Goal: Information Seeking & Learning: Check status

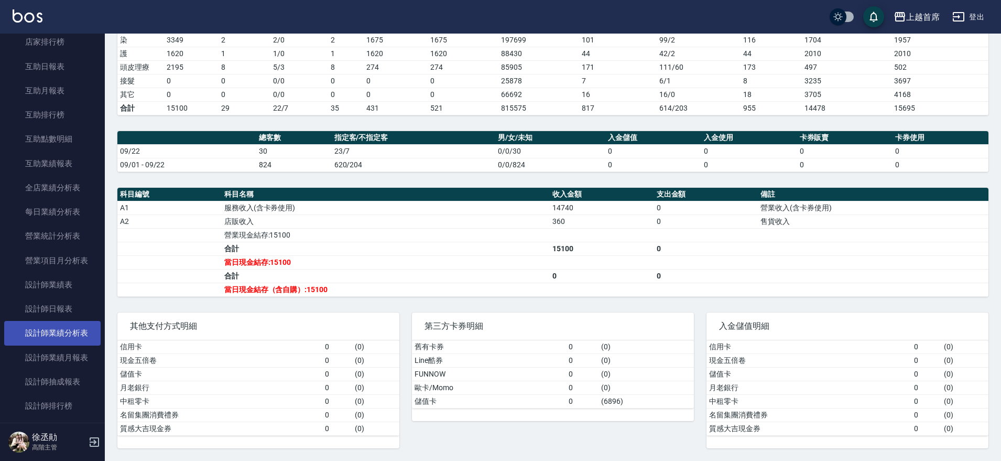
scroll to position [702, 0]
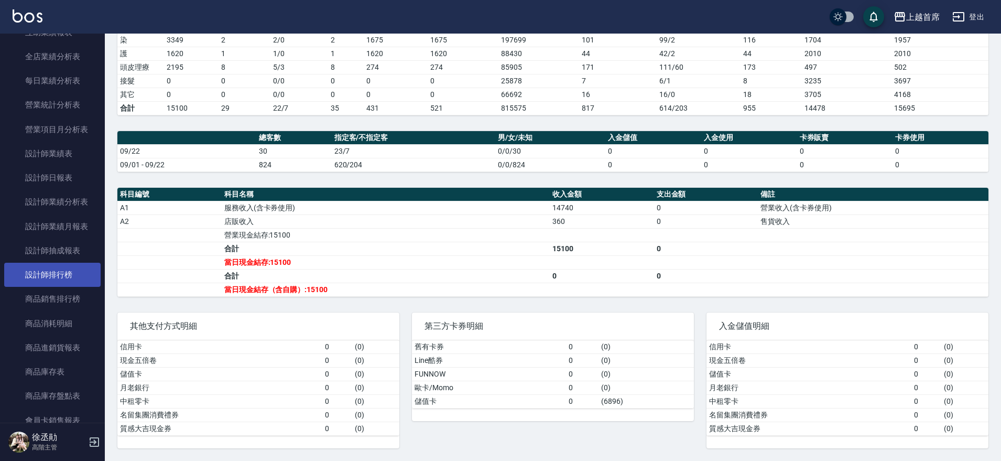
click at [63, 268] on link "設計師排行榜" at bounding box center [52, 275] width 96 height 24
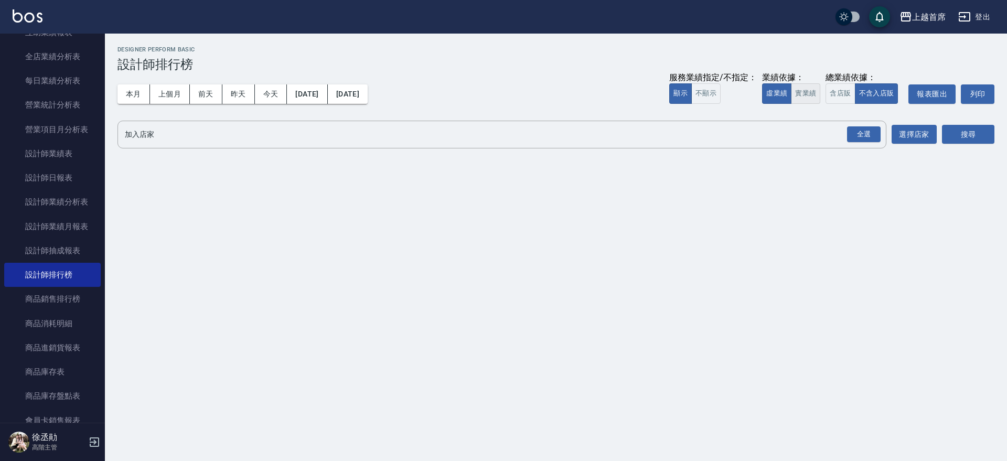
click at [811, 93] on button "實業績" at bounding box center [805, 93] width 29 height 20
click at [857, 137] on div "全選" at bounding box center [864, 134] width 34 height 16
click at [956, 135] on button "搜尋" at bounding box center [968, 134] width 52 height 19
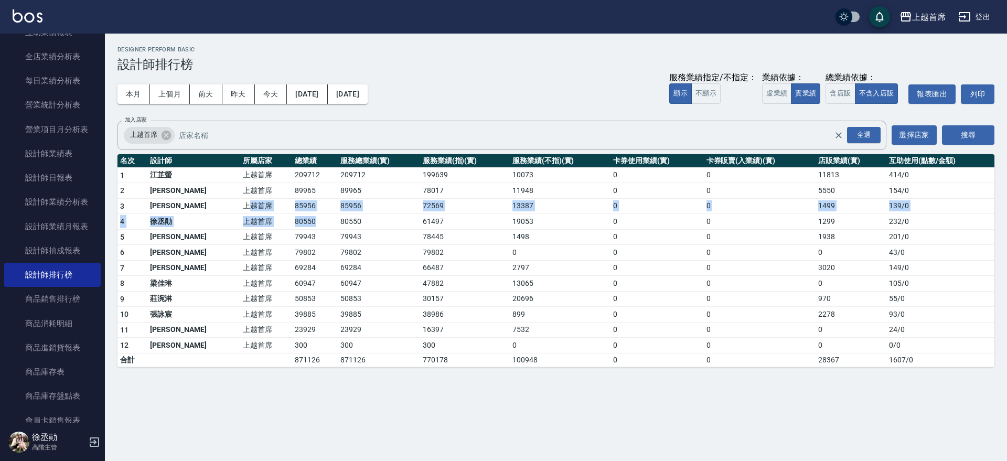
drag, startPoint x: 217, startPoint y: 204, endPoint x: 301, endPoint y: 216, distance: 84.7
click at [301, 216] on tbody "1 [PERSON_NAME]首席 209712 209712 199639 10073 0 0 11813 414 / 0 2 [PERSON_NAME] …" at bounding box center [555, 266] width 877 height 199
click at [301, 216] on td "80550" at bounding box center [315, 222] width 46 height 16
drag, startPoint x: 306, startPoint y: 210, endPoint x: 245, endPoint y: 204, distance: 61.6
click at [245, 204] on tr "3 [PERSON_NAME]首席 85956 85956 72569 13387 0 0 1499 139 / 0" at bounding box center [555, 206] width 877 height 16
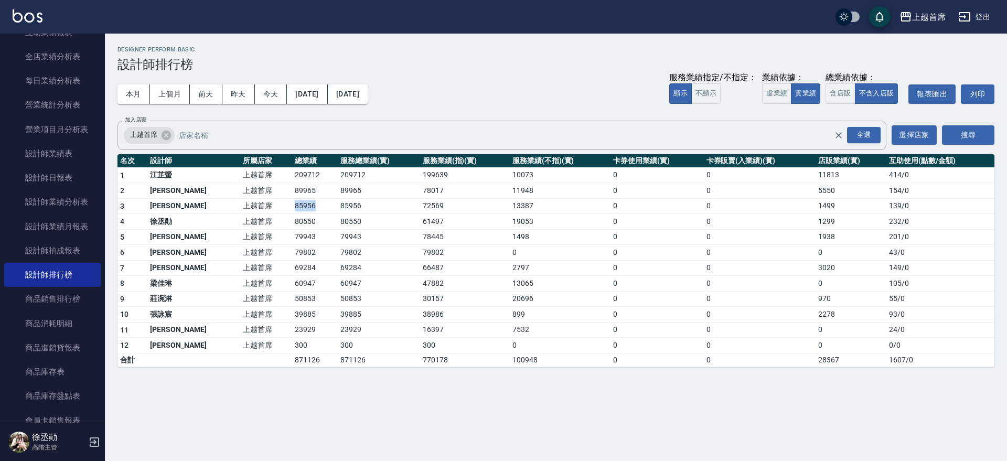
click at [244, 204] on td "上越首席" at bounding box center [266, 206] width 52 height 16
drag, startPoint x: 246, startPoint y: 202, endPoint x: 300, endPoint y: 200, distance: 54.0
click at [300, 200] on tr "3 [PERSON_NAME]首席 85956 85956 72569 13387 0 0 1499 139 / 0" at bounding box center [555, 206] width 877 height 16
click at [300, 200] on td "85956" at bounding box center [315, 206] width 46 height 16
drag, startPoint x: 301, startPoint y: 202, endPoint x: 222, endPoint y: 202, distance: 78.6
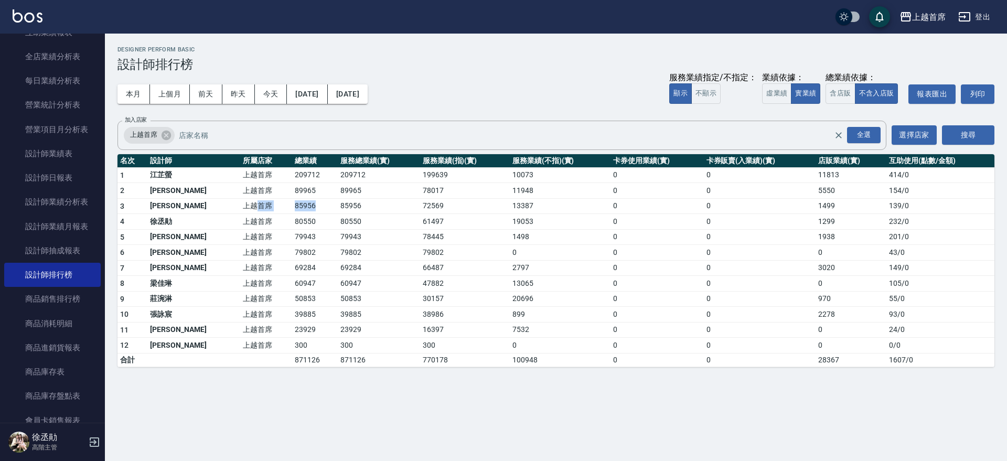
click at [222, 202] on tr "3 [PERSON_NAME]首席 85956 85956 72569 13387 0 0 1499 139 / 0" at bounding box center [555, 206] width 877 height 16
click at [240, 202] on td "上越首席" at bounding box center [266, 206] width 52 height 16
drag, startPoint x: 188, startPoint y: 202, endPoint x: 164, endPoint y: 202, distance: 24.6
click at [164, 202] on tr "3 [PERSON_NAME]首席 85956 85956 72569 13387 0 0 1499 139 / 0" at bounding box center [555, 206] width 877 height 16
click at [164, 202] on td "[PERSON_NAME]" at bounding box center [193, 206] width 93 height 16
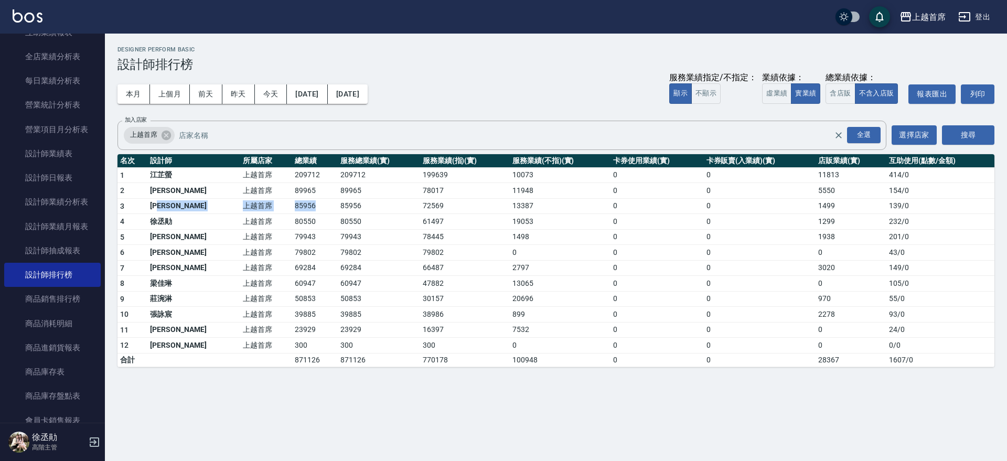
drag, startPoint x: 164, startPoint y: 202, endPoint x: 285, endPoint y: 200, distance: 121.7
click at [285, 200] on tr "3 [PERSON_NAME]首席 85956 85956 72569 13387 0 0 1499 139 / 0" at bounding box center [555, 206] width 877 height 16
click at [292, 200] on td "85956" at bounding box center [315, 206] width 46 height 16
click at [349, 200] on td "85956" at bounding box center [379, 206] width 82 height 16
drag, startPoint x: 390, startPoint y: 209, endPoint x: 533, endPoint y: 202, distance: 143.3
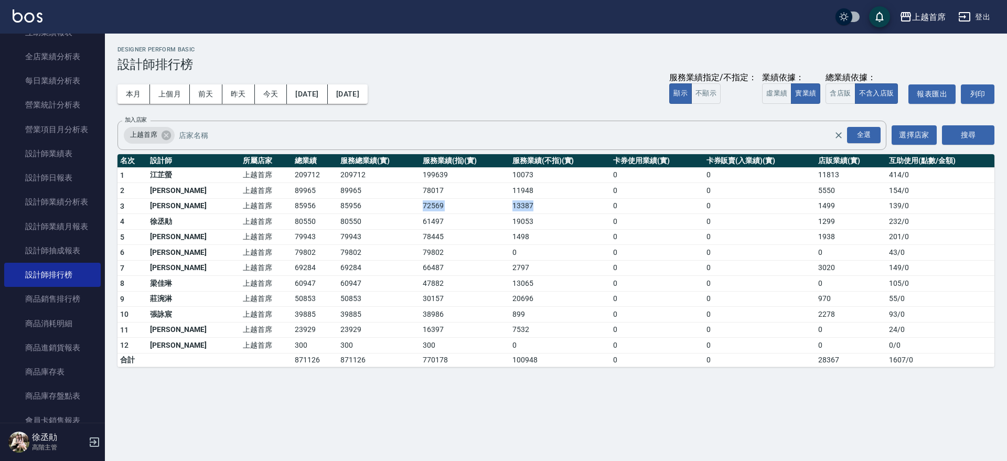
click at [533, 202] on tr "3 [PERSON_NAME]首席 85956 85956 72569 13387 0 0 1499 139 / 0" at bounding box center [555, 206] width 877 height 16
click at [533, 202] on td "13387" at bounding box center [560, 206] width 101 height 16
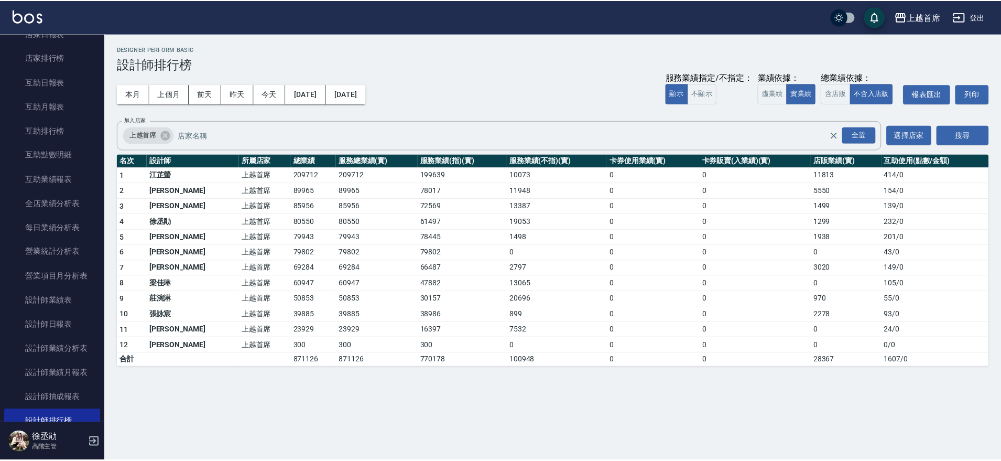
scroll to position [551, 0]
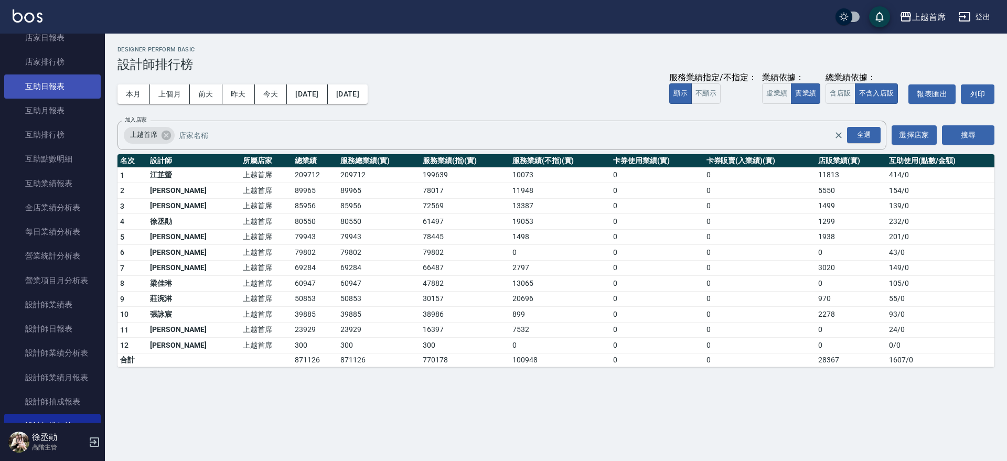
click at [64, 83] on link "互助日報表" at bounding box center [52, 86] width 96 height 24
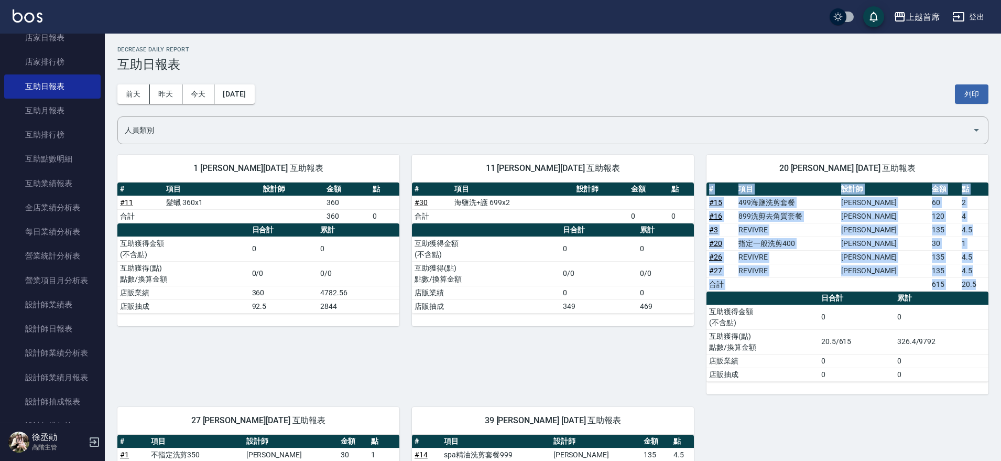
drag, startPoint x: 1000, startPoint y: 213, endPoint x: 783, endPoint y: 242, distance: 219.0
click at [1001, 302] on html "上越首席 登出 櫃檯作業 打帳單 帳單列表 掛單列表 座位開單 營業儀表板 現金收支登錄 高階收支登錄 材料自購登錄 每日結帳 排班表 現場電腦打卡 掃碼打卡…" at bounding box center [500, 357] width 1001 height 714
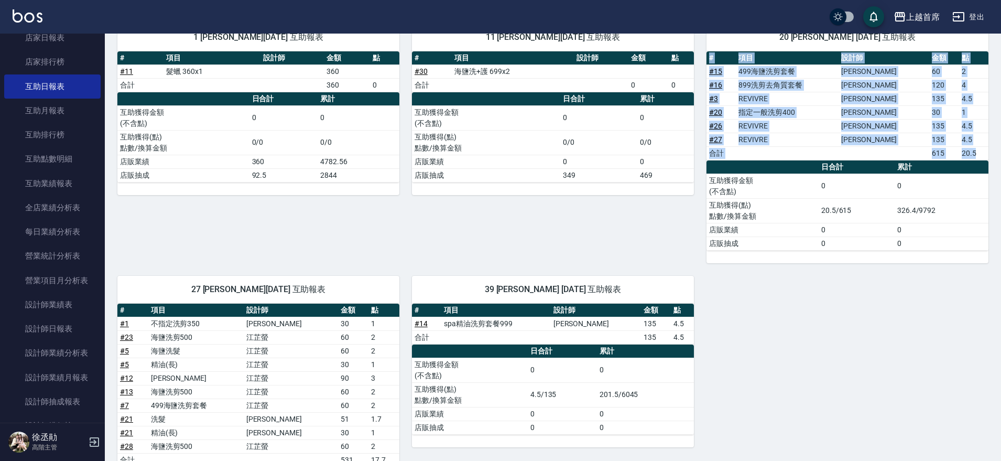
scroll to position [197, 0]
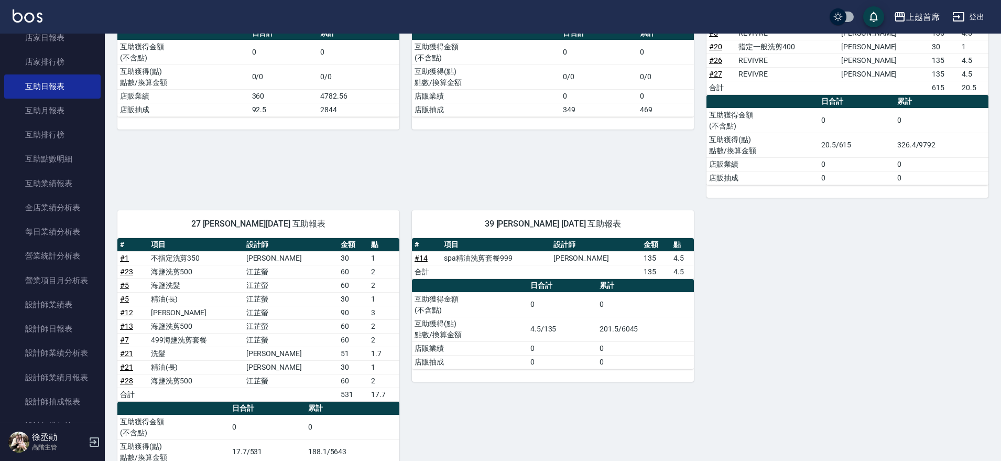
click at [736, 413] on div "1 [PERSON_NAME][DATE] 互助報表 # 項目 設計師 金額 點 # 11 髮蠟 360x1 360 合計 360 0 日合計 累計 互助獲得…" at bounding box center [547, 224] width 884 height 559
drag, startPoint x: 62, startPoint y: 112, endPoint x: 85, endPoint y: 114, distance: 23.1
click at [63, 113] on link "互助月報表" at bounding box center [52, 111] width 96 height 24
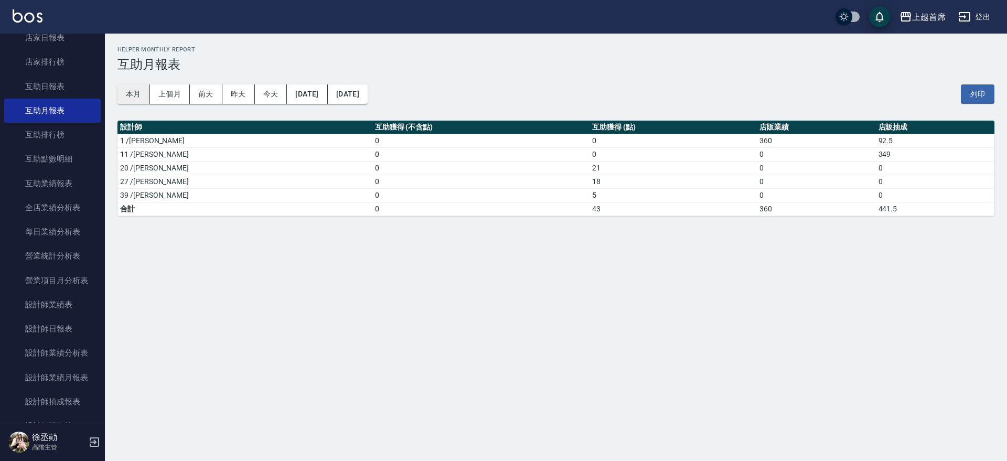
click at [133, 94] on button "本月" at bounding box center [133, 93] width 33 height 19
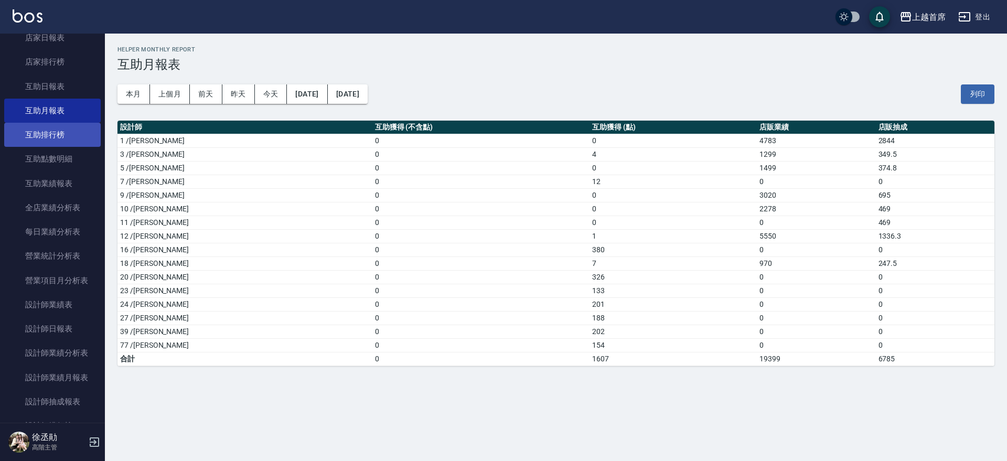
click at [80, 135] on link "互助排行榜" at bounding box center [52, 135] width 96 height 24
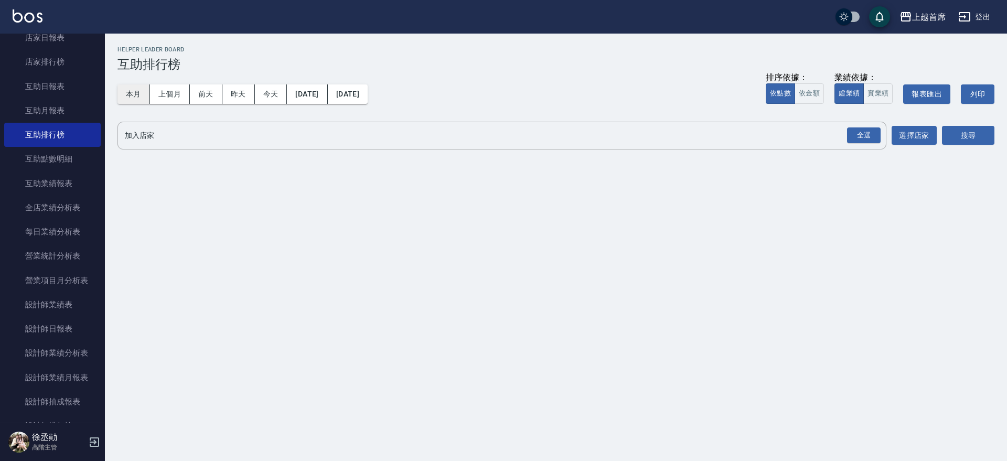
click at [135, 89] on button "本月" at bounding box center [133, 93] width 33 height 19
click at [863, 139] on div "全選" at bounding box center [864, 135] width 34 height 16
click at [952, 143] on button "搜尋" at bounding box center [968, 135] width 52 height 19
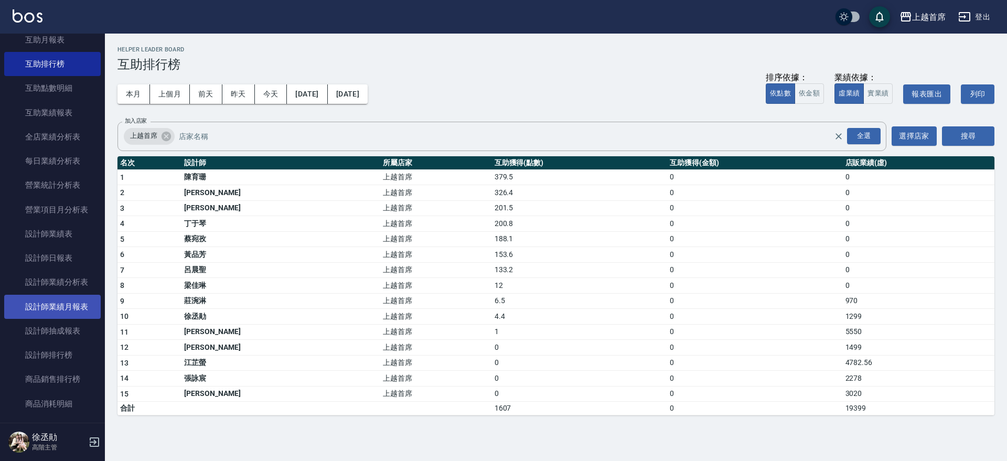
scroll to position [628, 0]
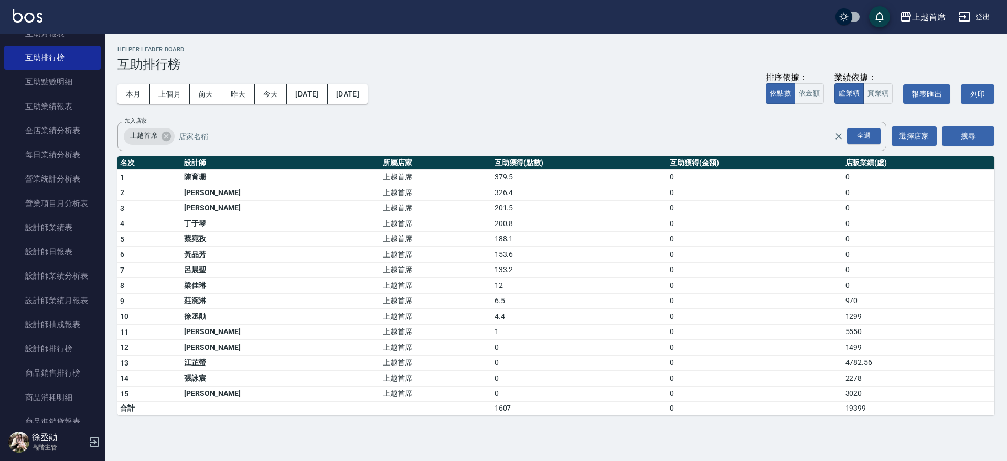
drag, startPoint x: 65, startPoint y: 352, endPoint x: 137, endPoint y: 231, distance: 141.3
click at [66, 352] on link "設計師排行榜" at bounding box center [52, 349] width 96 height 24
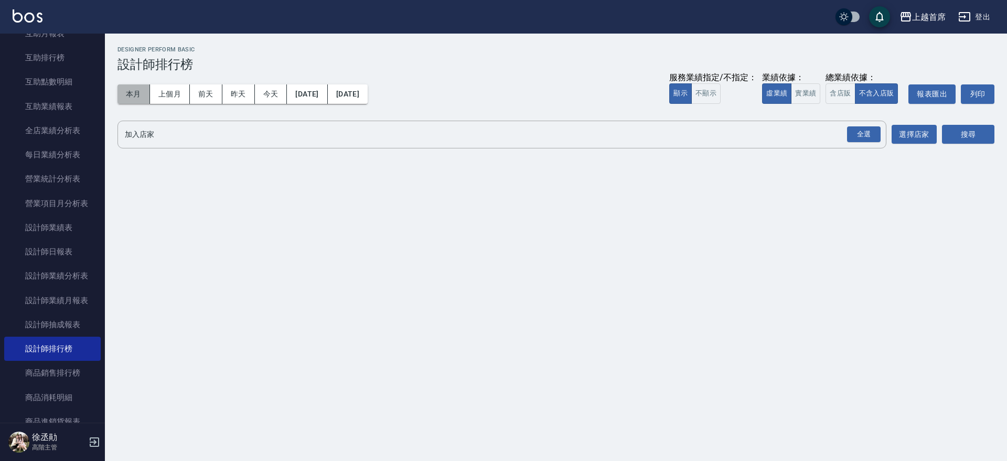
click at [132, 99] on button "本月" at bounding box center [133, 93] width 33 height 19
drag, startPoint x: 859, startPoint y: 138, endPoint x: 933, endPoint y: 137, distance: 73.9
click at [860, 138] on div "全選" at bounding box center [864, 134] width 34 height 16
click at [969, 132] on button "搜尋" at bounding box center [968, 134] width 52 height 19
